Goal: Information Seeking & Learning: Check status

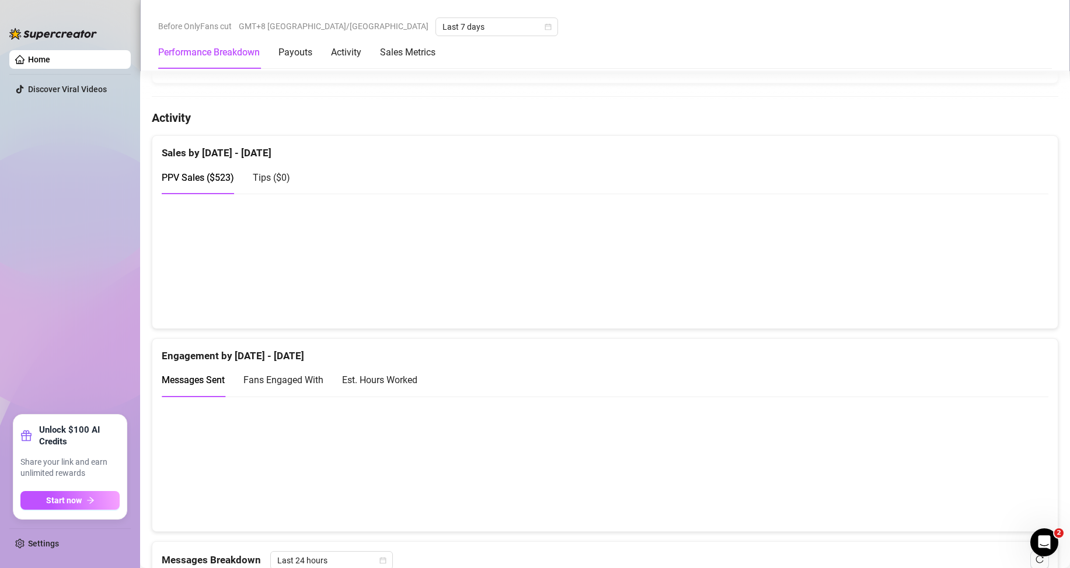
scroll to position [584, 0]
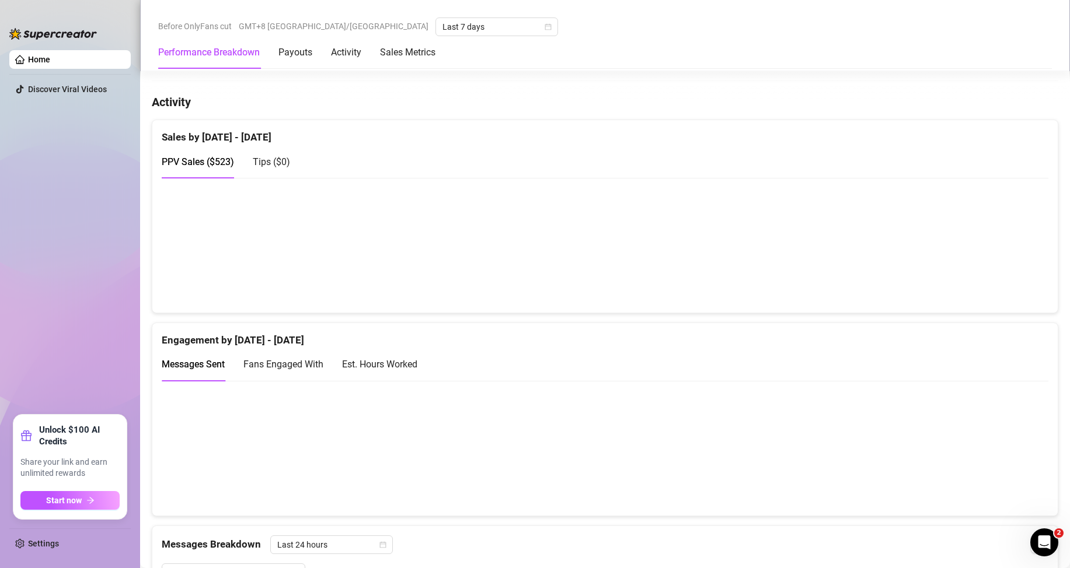
click at [288, 160] on span "Tips ( $0 )" at bounding box center [271, 161] width 37 height 11
click at [205, 161] on span "PPV Sales ( $523 )" at bounding box center [198, 161] width 72 height 11
click at [880, 249] on canvas at bounding box center [600, 245] width 877 height 117
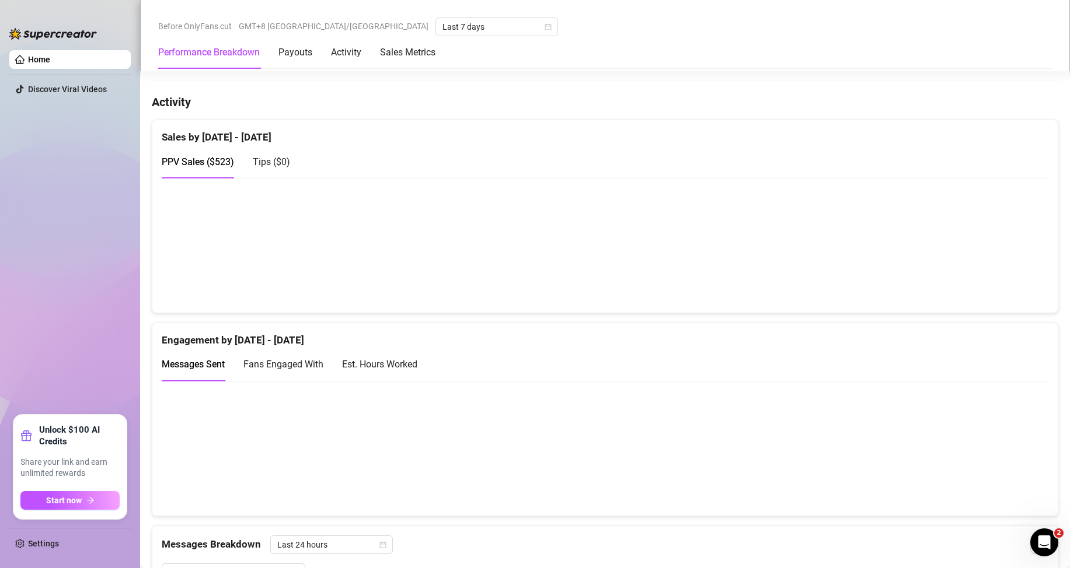
click at [880, 249] on canvas at bounding box center [600, 245] width 877 height 117
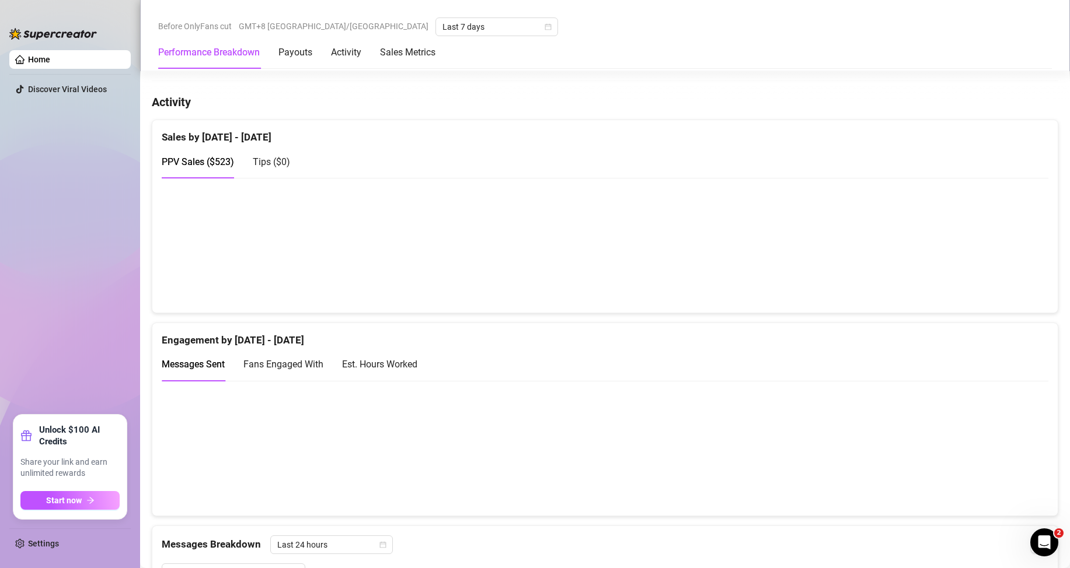
click at [878, 254] on canvas at bounding box center [600, 245] width 877 height 117
click at [341, 272] on canvas at bounding box center [600, 245] width 877 height 117
click at [898, 243] on canvas at bounding box center [600, 245] width 877 height 117
click at [870, 242] on canvas at bounding box center [600, 245] width 877 height 117
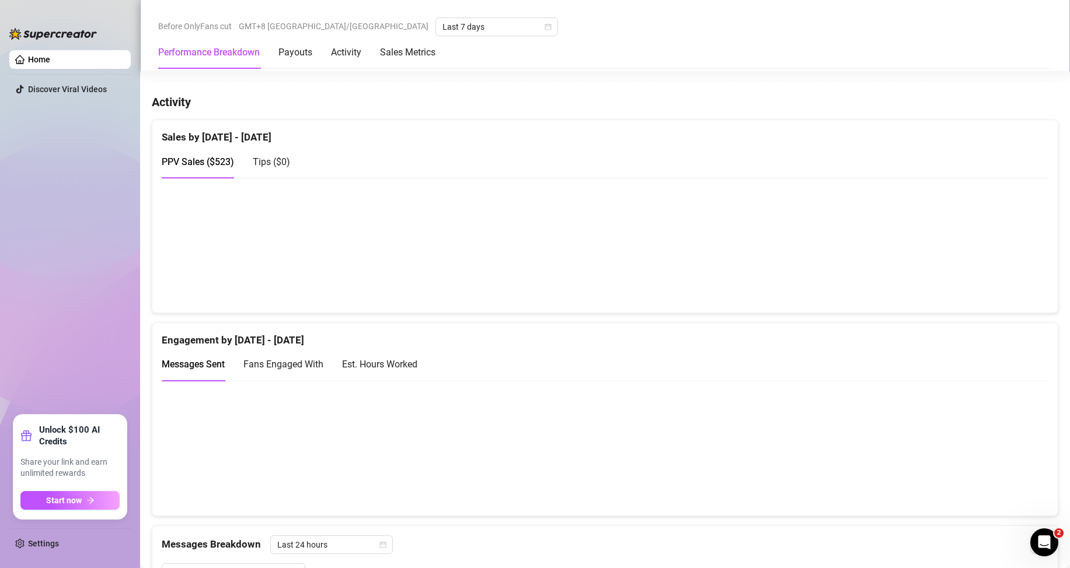
click at [870, 242] on canvas at bounding box center [600, 245] width 877 height 117
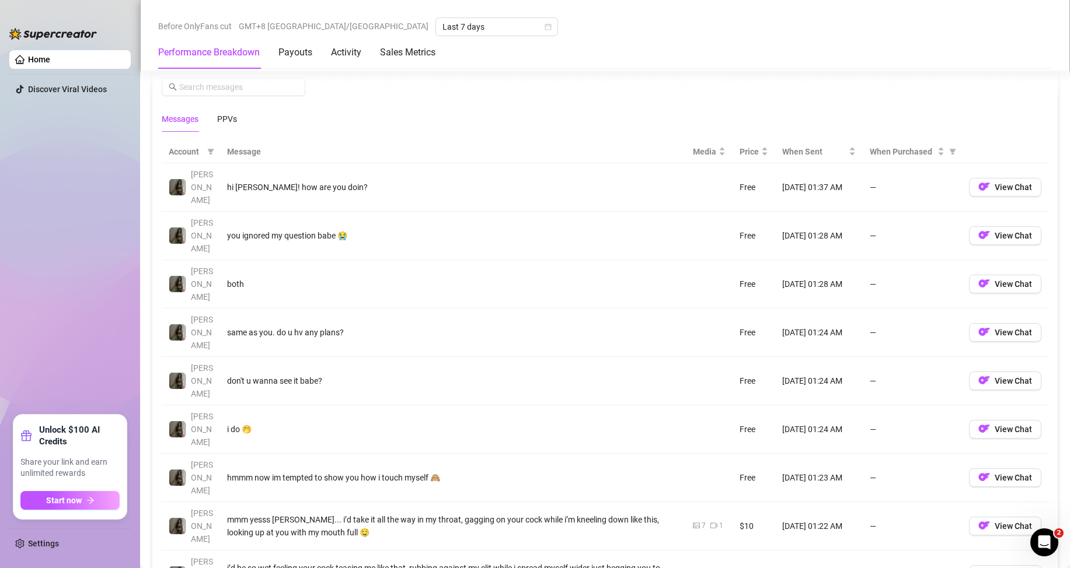
scroll to position [875, 0]
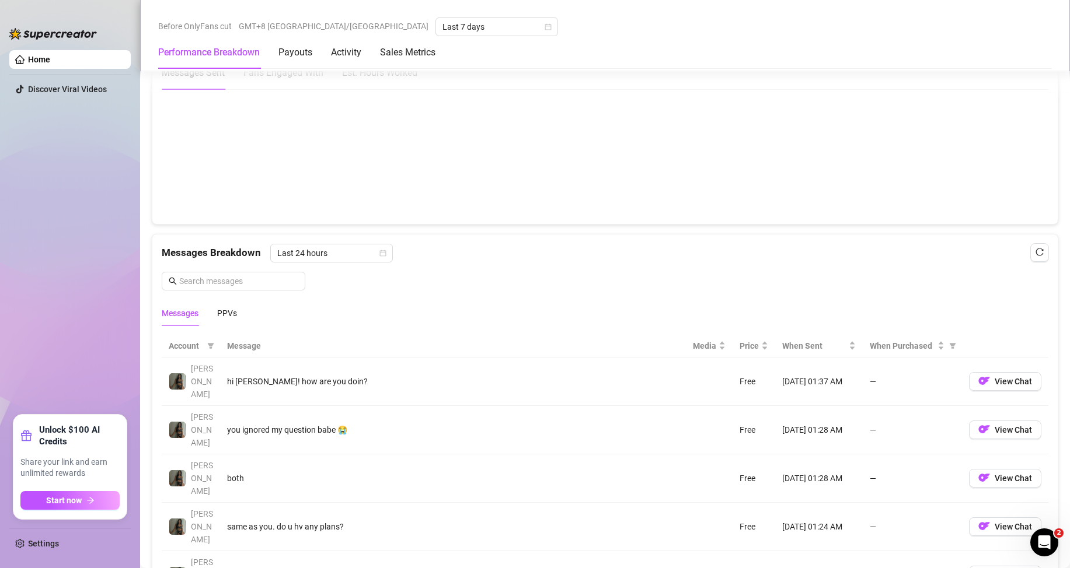
drag, startPoint x: 353, startPoint y: 264, endPoint x: 358, endPoint y: 253, distance: 12.3
click at [353, 263] on div "Messages Breakdown Last 24 hours Messages PPVs" at bounding box center [605, 285] width 887 height 82
click at [358, 253] on span "Last 24 hours" at bounding box center [331, 254] width 109 height 18
click at [336, 288] on div "Last Week" at bounding box center [330, 295] width 118 height 19
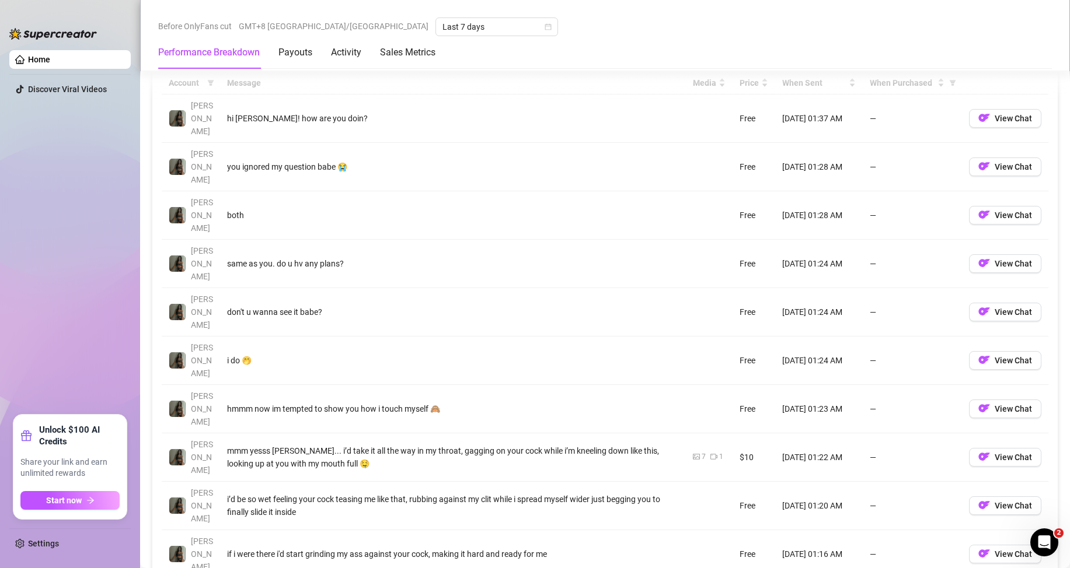
scroll to position [1167, 0]
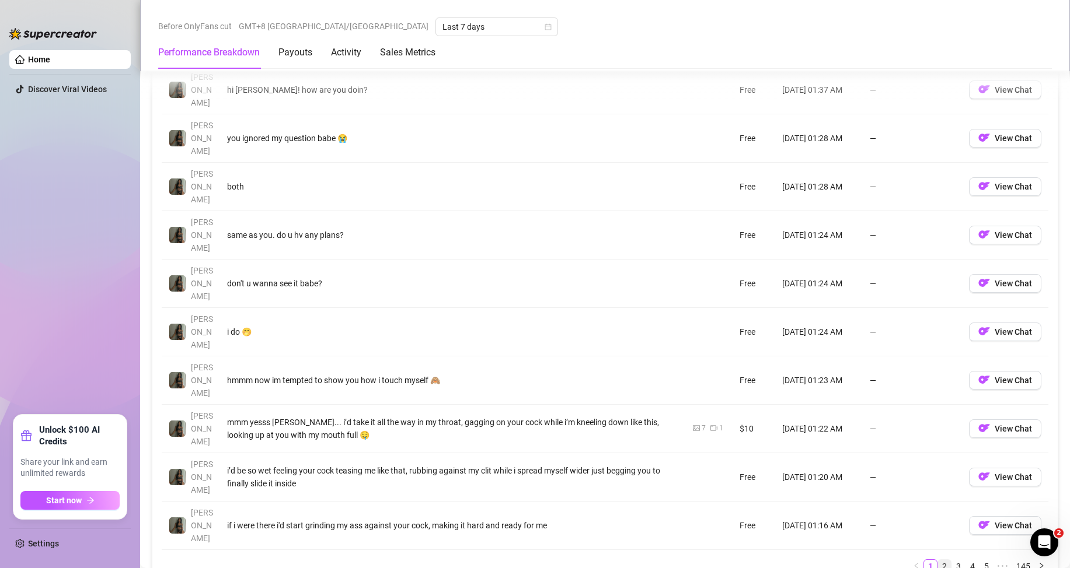
click at [938, 560] on link "2" at bounding box center [944, 566] width 13 height 13
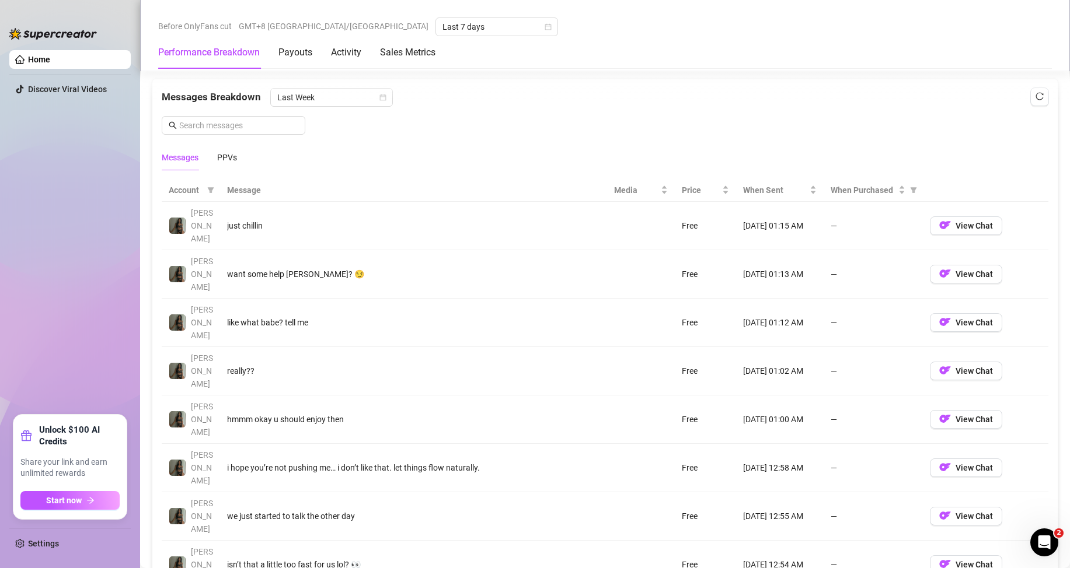
scroll to position [973, 0]
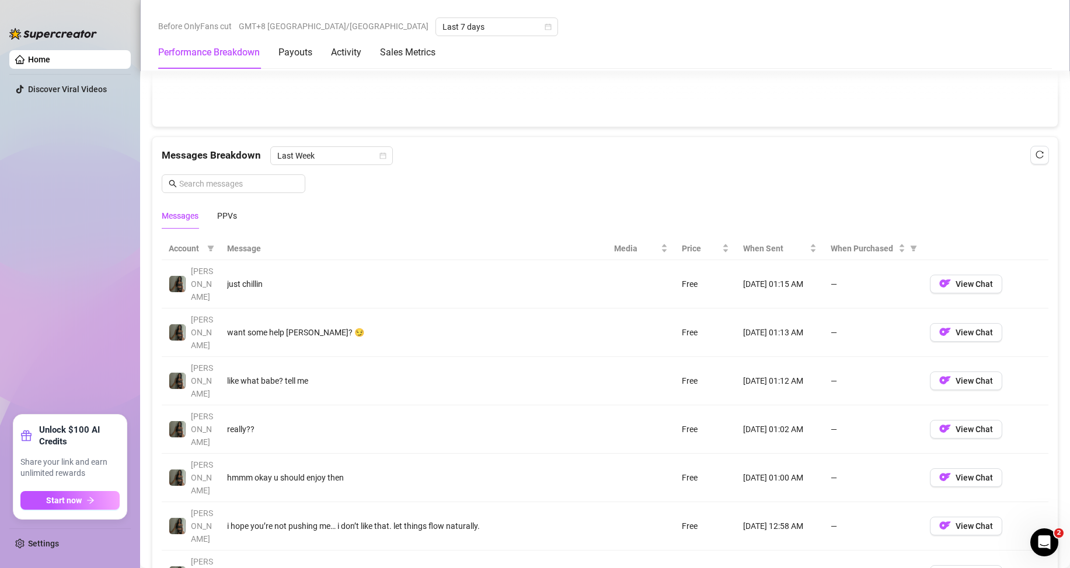
click at [214, 217] on div "Messages PPVs" at bounding box center [199, 216] width 75 height 27
click at [238, 210] on div "Messages PPVs" at bounding box center [605, 216] width 887 height 27
click at [226, 217] on div "PPVs" at bounding box center [227, 216] width 20 height 13
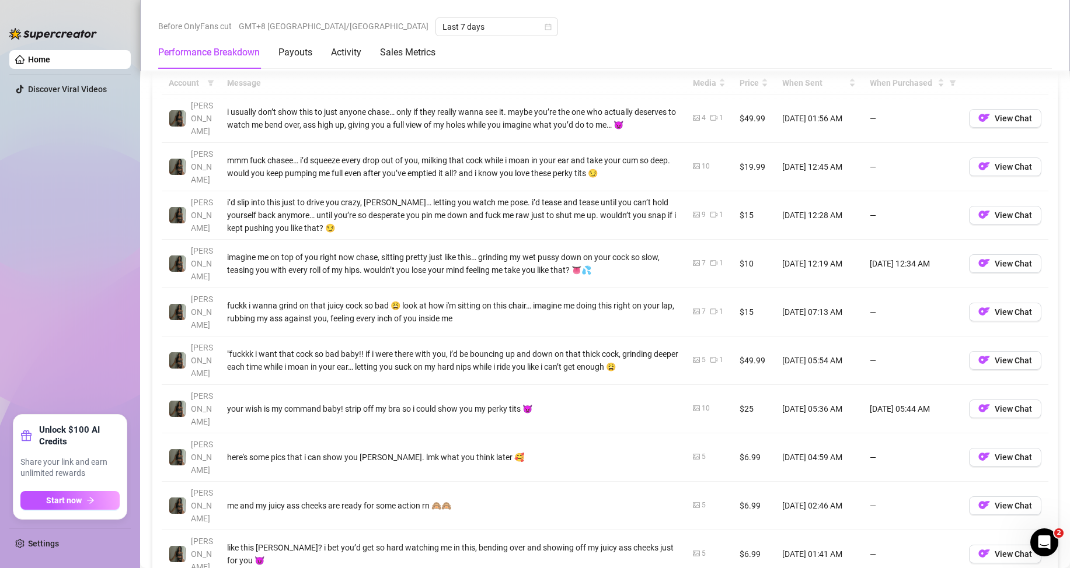
scroll to position [1167, 0]
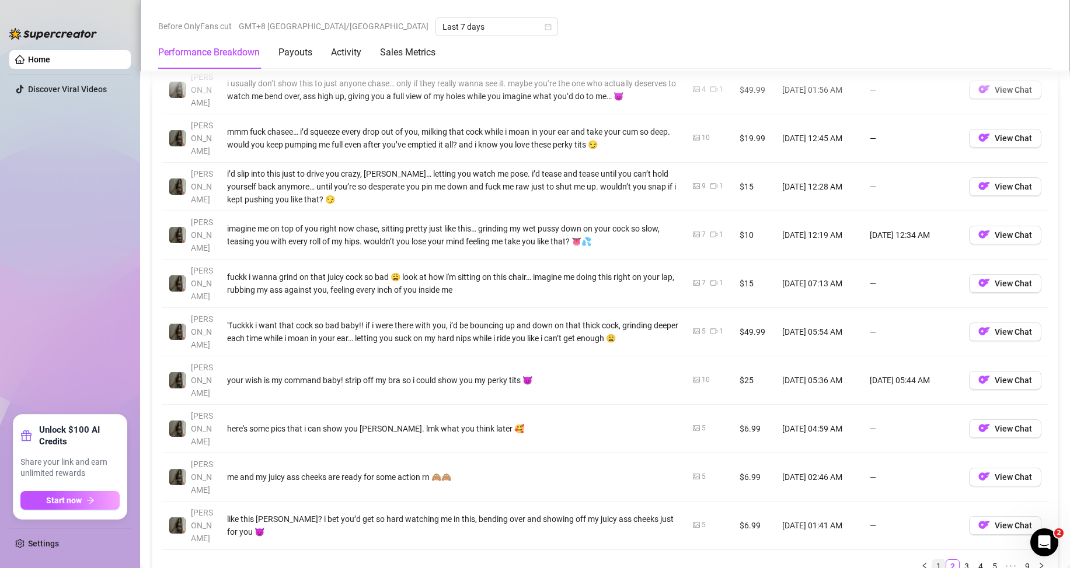
click at [934, 560] on link "1" at bounding box center [938, 566] width 13 height 13
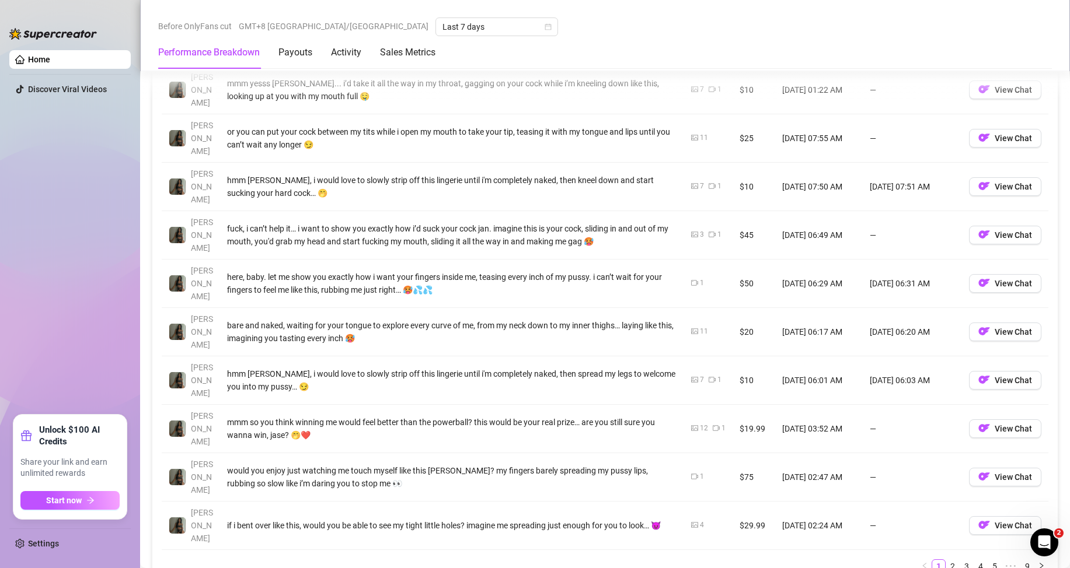
scroll to position [1070, 0]
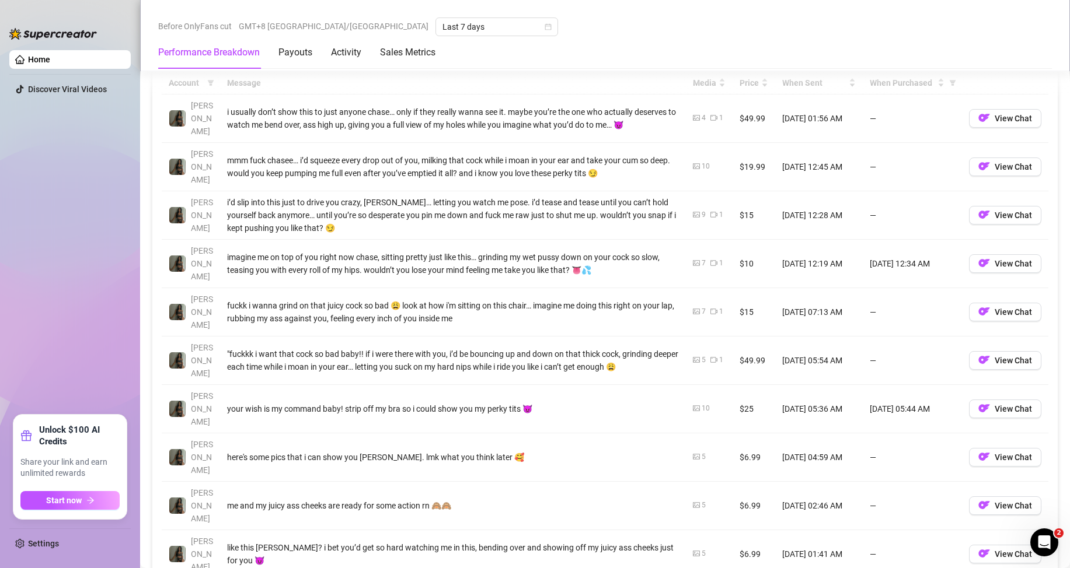
scroll to position [1167, 0]
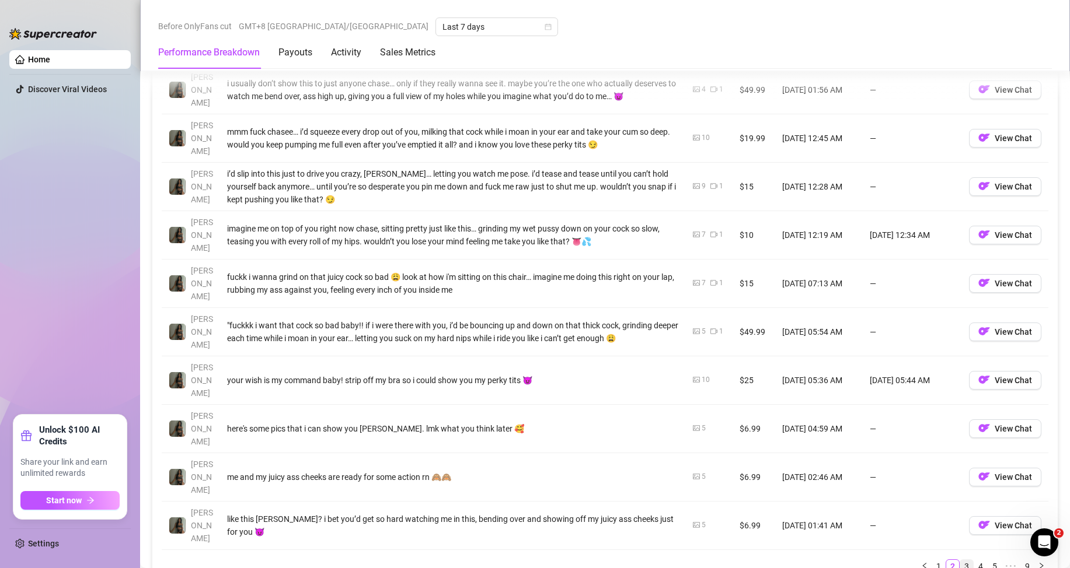
click at [959, 560] on li "3" at bounding box center [966, 567] width 14 height 14
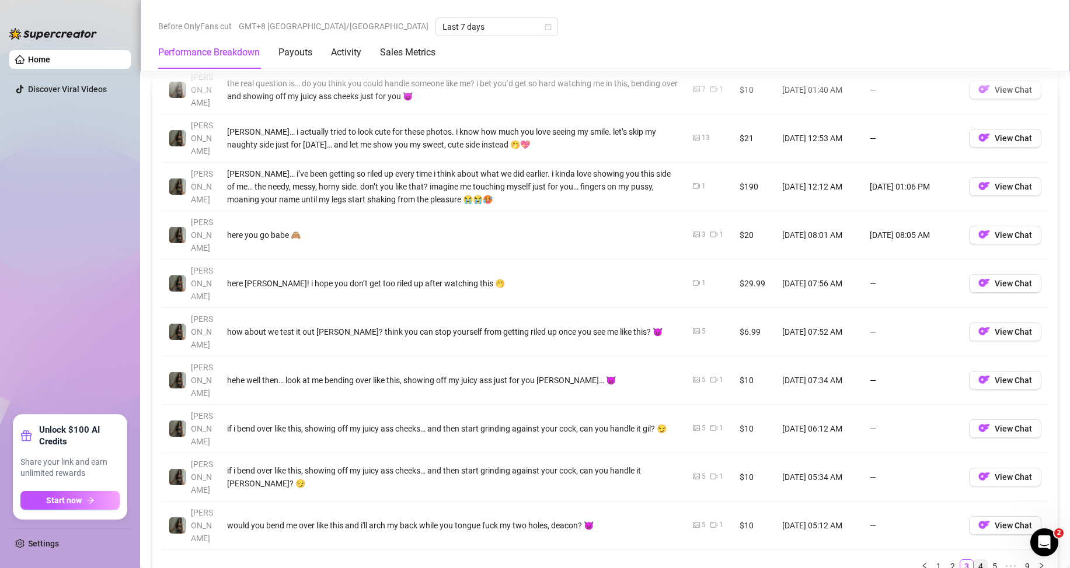
click at [974, 560] on link "4" at bounding box center [980, 566] width 13 height 13
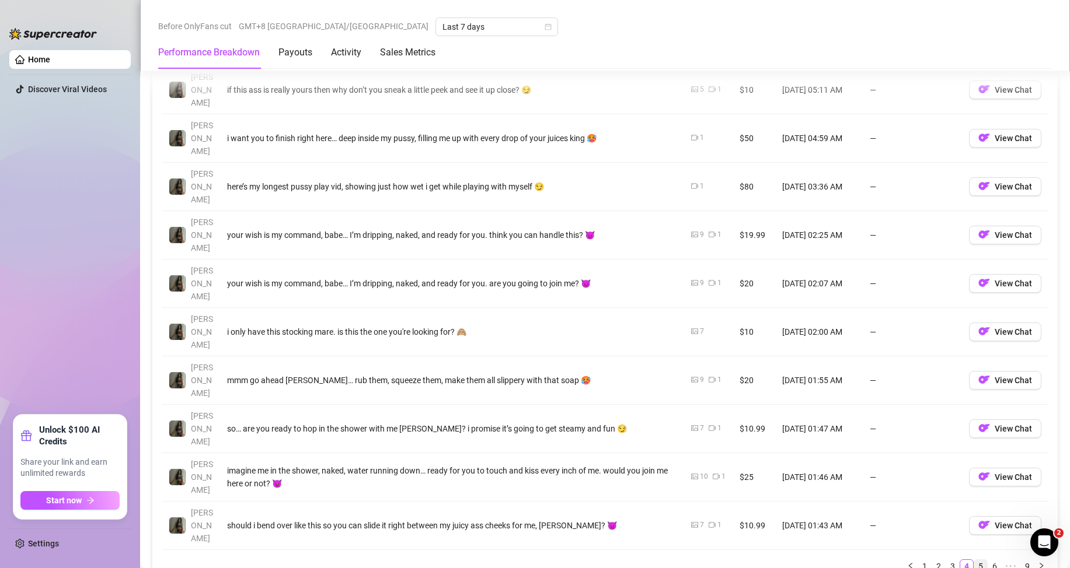
click at [975, 560] on link "5" at bounding box center [980, 566] width 13 height 13
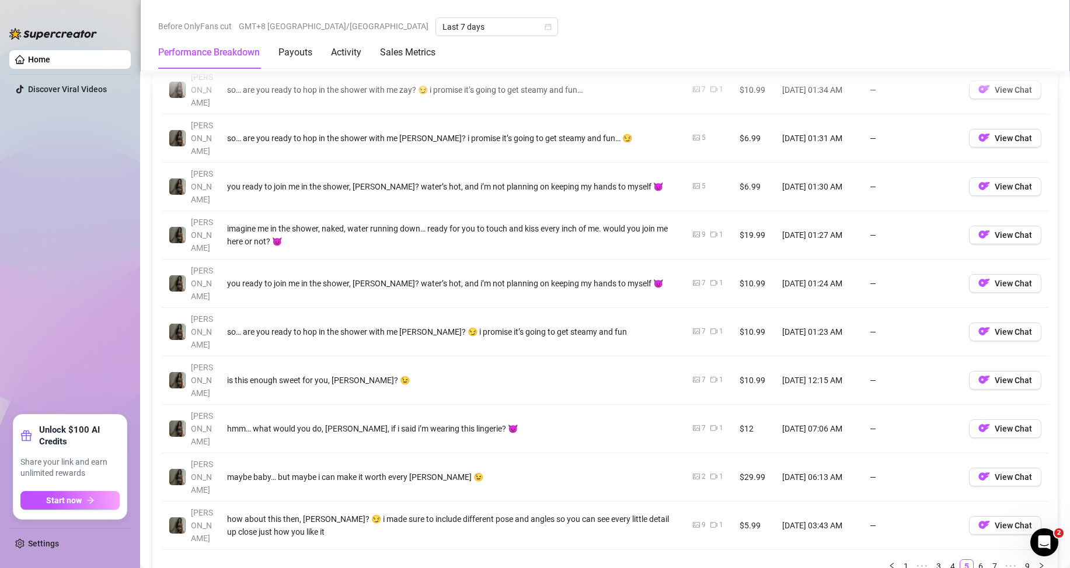
click at [974, 560] on link "6" at bounding box center [980, 566] width 13 height 13
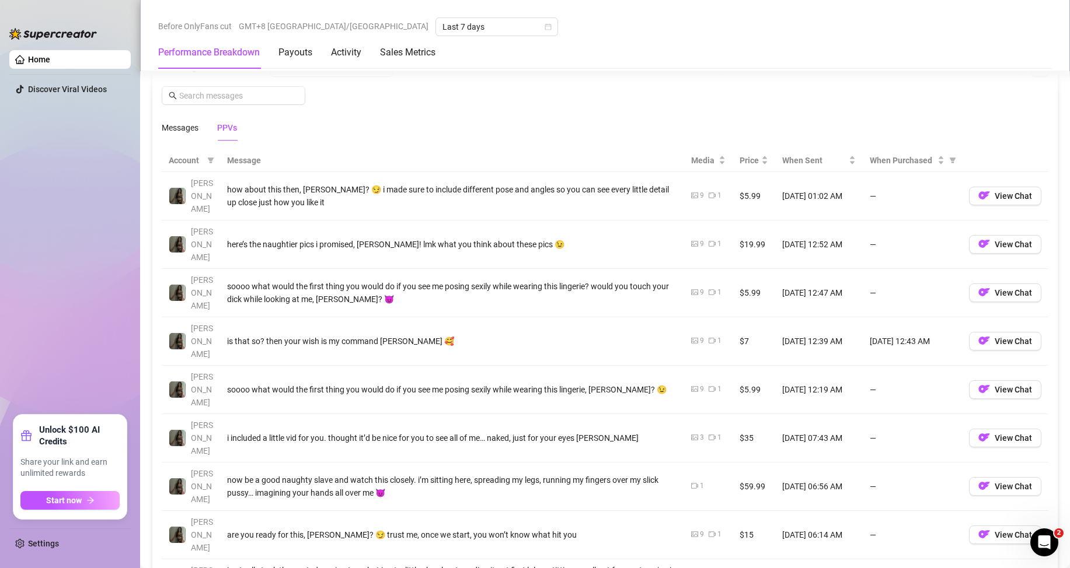
scroll to position [1070, 0]
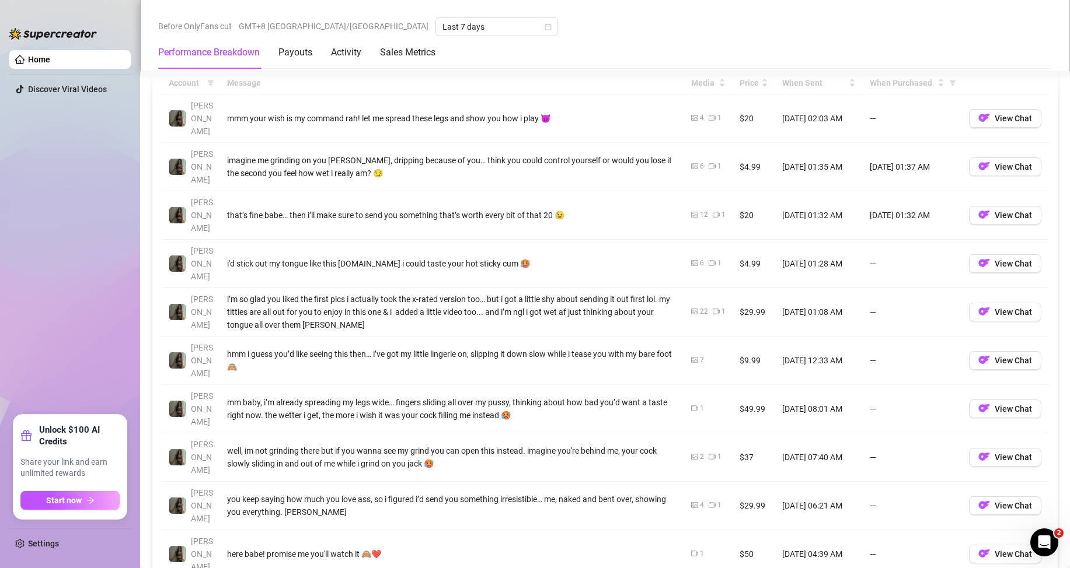
scroll to position [1167, 0]
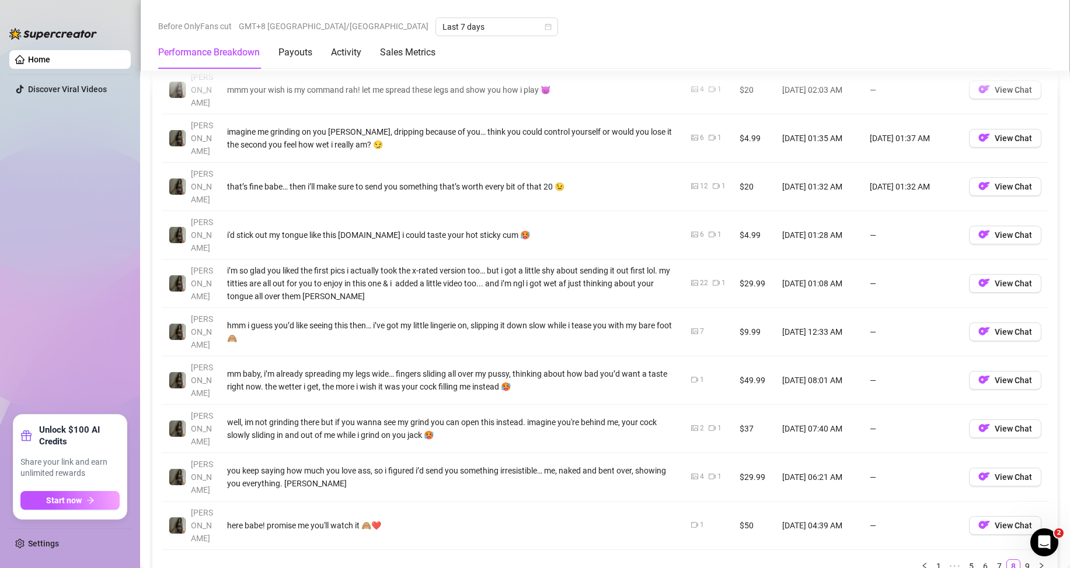
click at [1021, 560] on link "9" at bounding box center [1027, 566] width 13 height 13
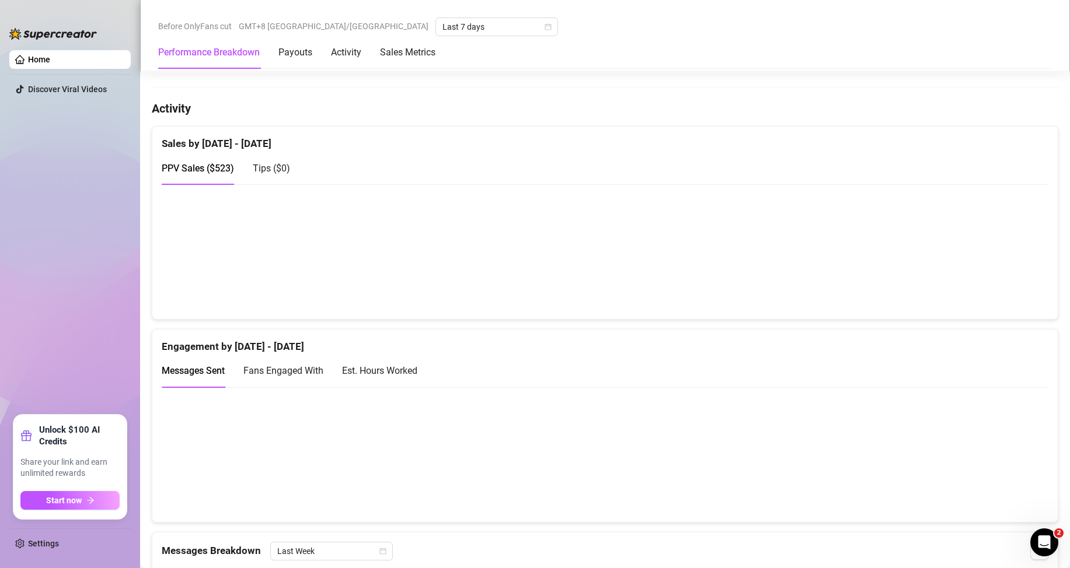
scroll to position [486, 0]
